Goal: Check status

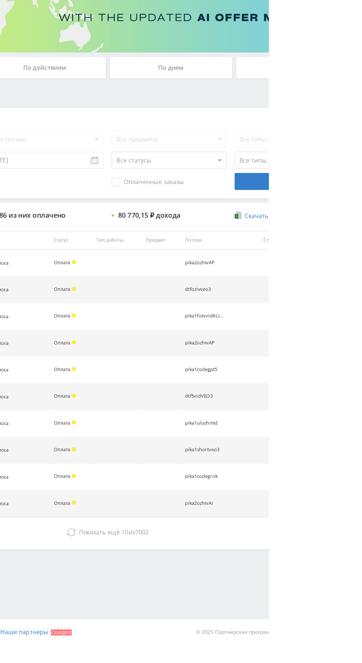
click at [235, 562] on span "10" at bounding box center [237, 564] width 6 height 7
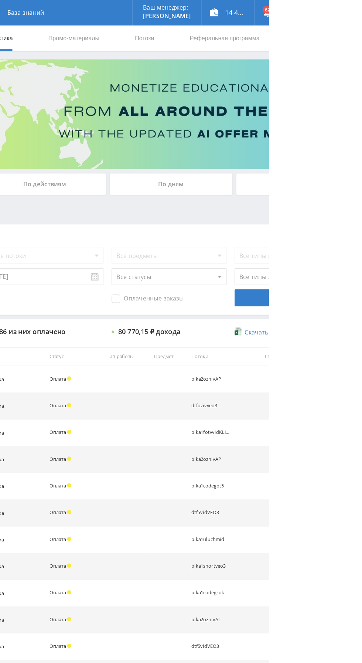
click at [273, 168] on div "По дням" at bounding box center [277, 160] width 106 height 18
click at [0, 0] on input "По дням" at bounding box center [0, 0] width 0 height 0
